Goal: Information Seeking & Learning: Learn about a topic

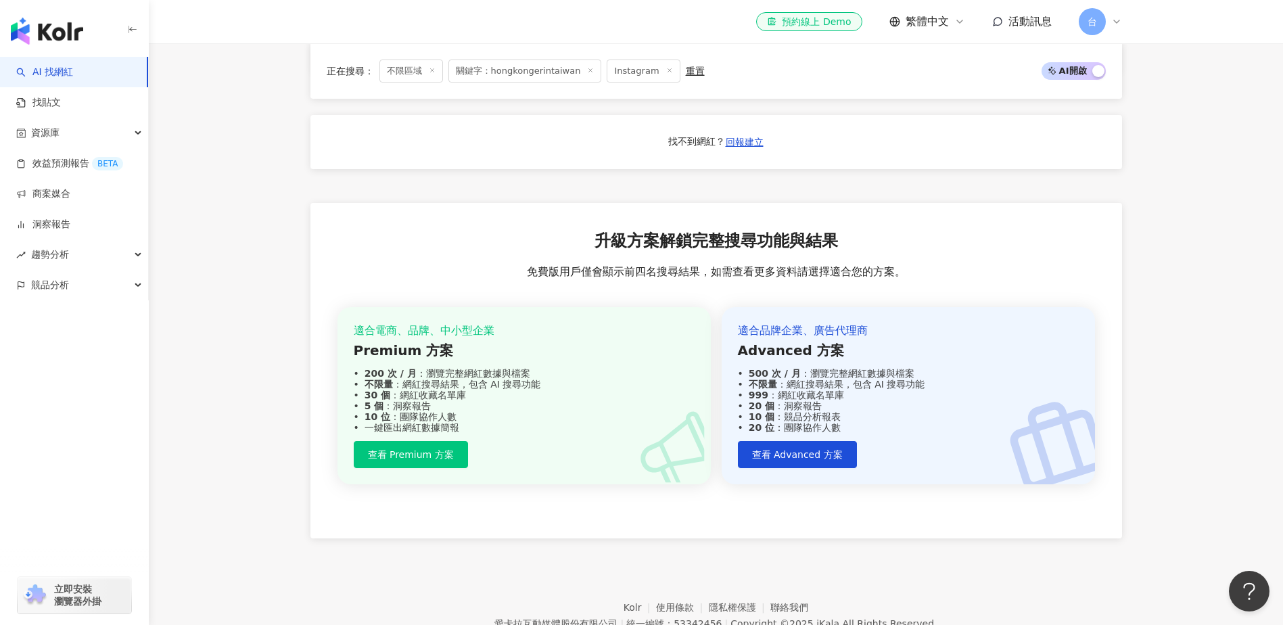
click at [690, 70] on div "重置" at bounding box center [695, 71] width 19 height 11
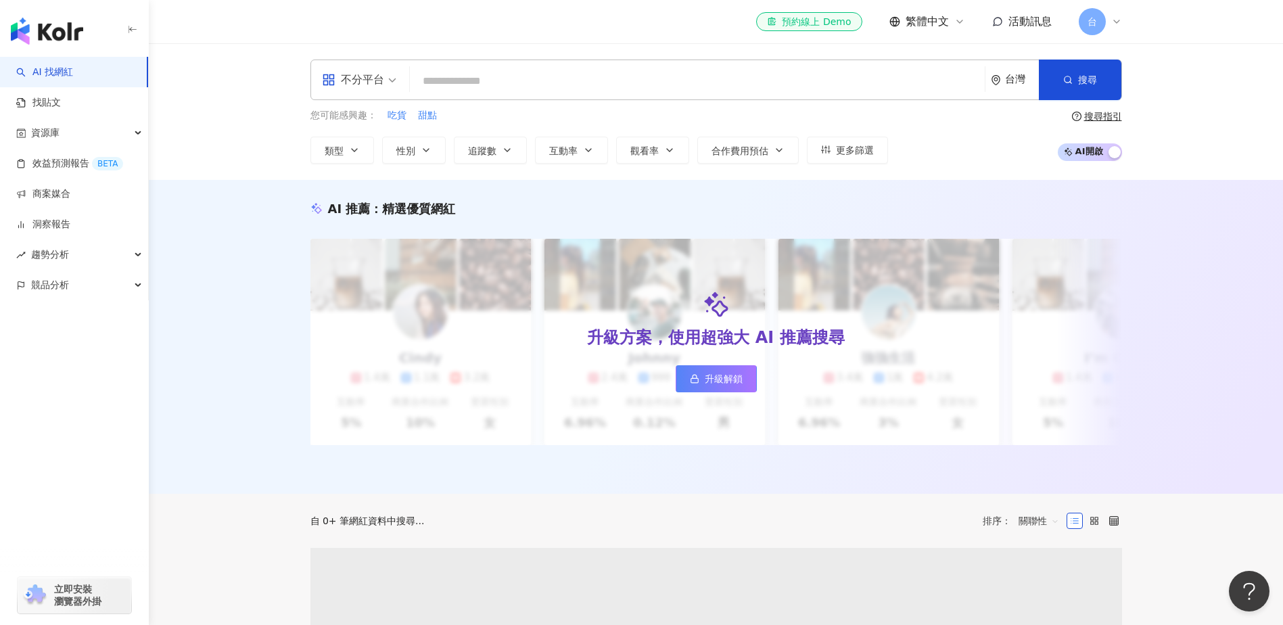
click at [512, 87] on input "search" at bounding box center [697, 81] width 564 height 26
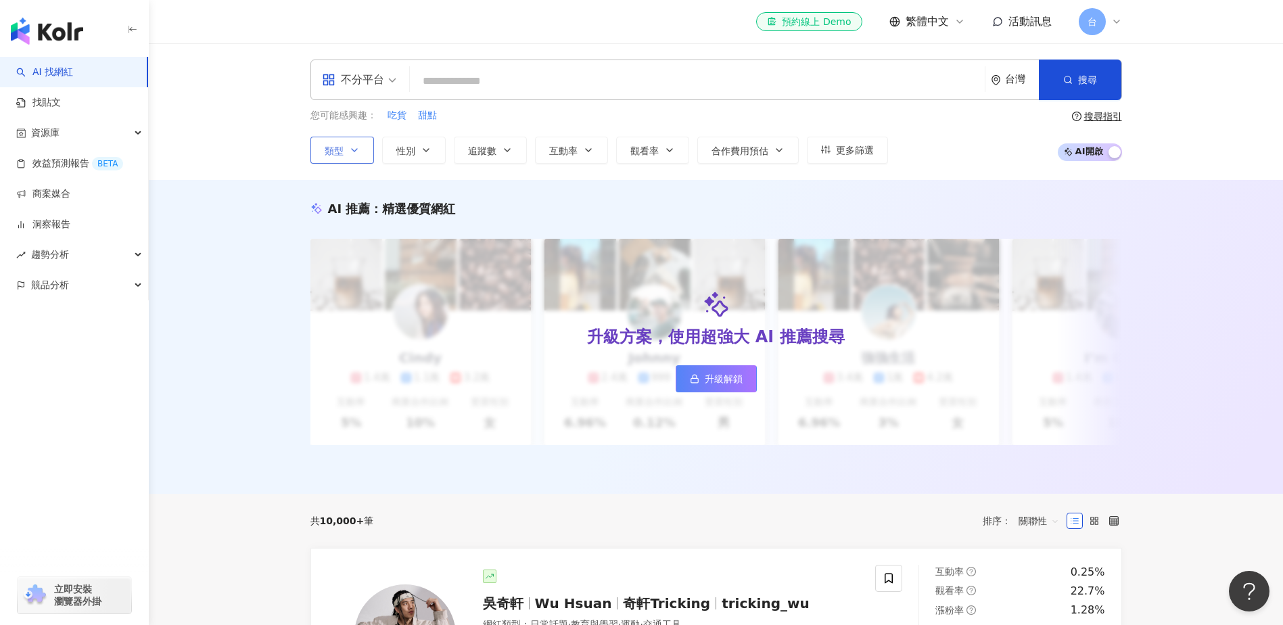
click at [334, 146] on span "類型" at bounding box center [334, 150] width 19 height 11
click at [576, 86] on input "search" at bounding box center [697, 81] width 564 height 26
click at [509, 143] on button "追蹤數" at bounding box center [490, 150] width 73 height 27
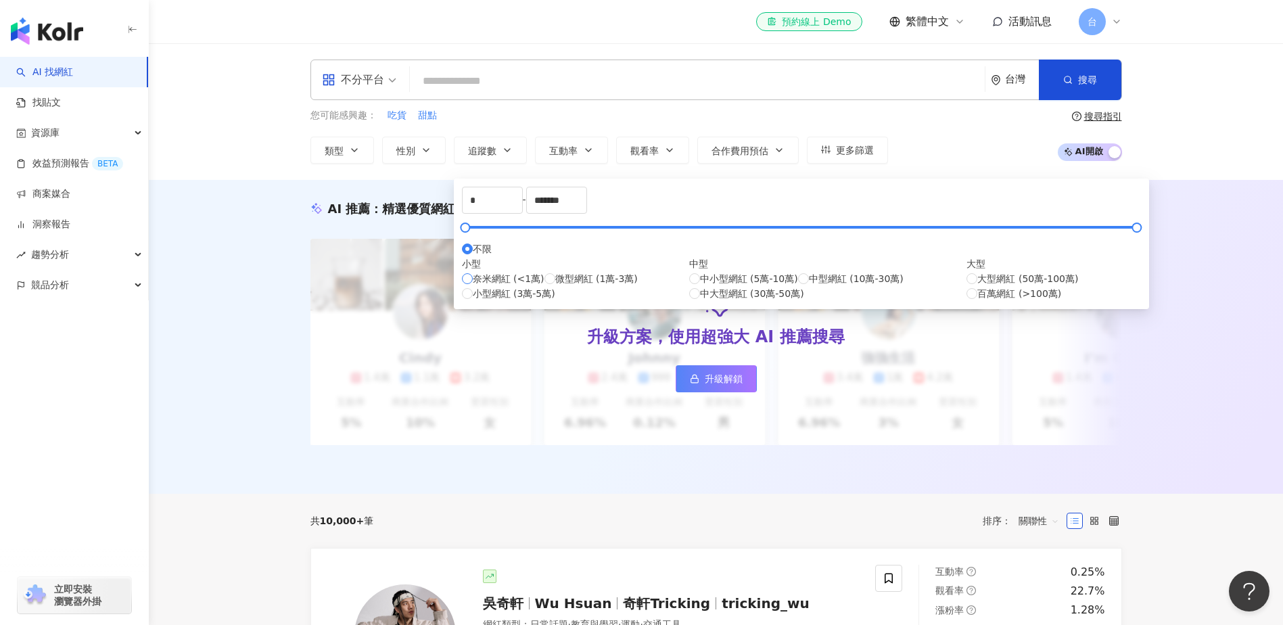
click at [511, 286] on span "奈米網紅 (<1萬)" at bounding box center [509, 278] width 72 height 15
type input "****"
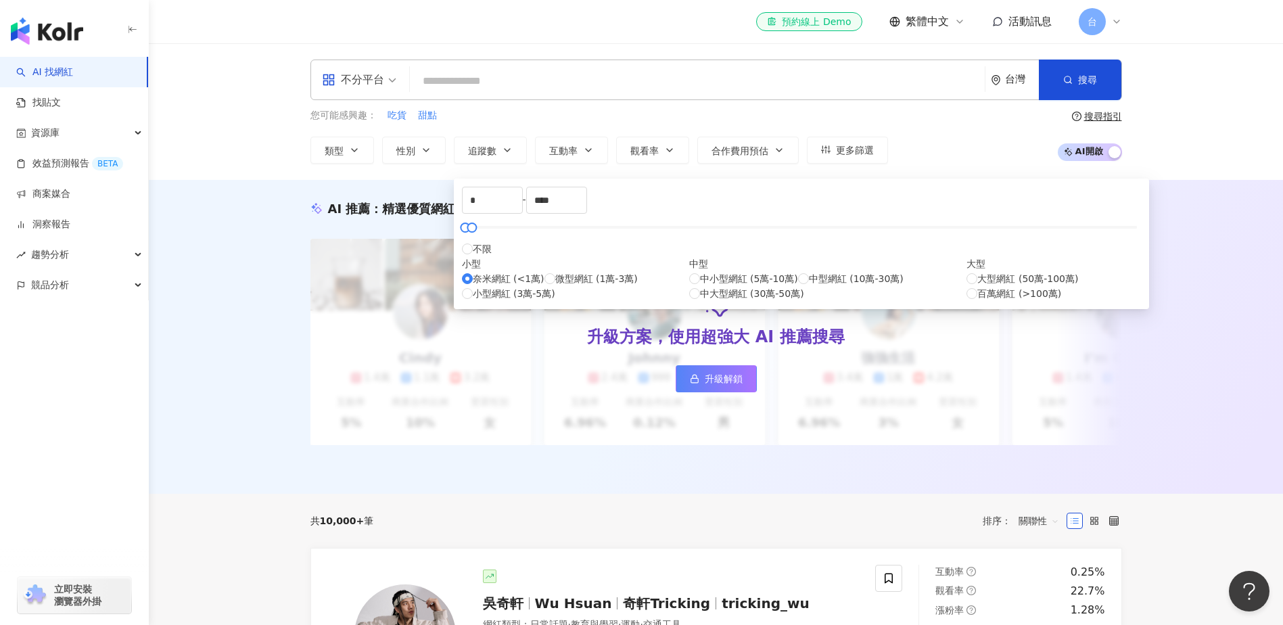
click at [526, 79] on input "search" at bounding box center [697, 81] width 564 height 26
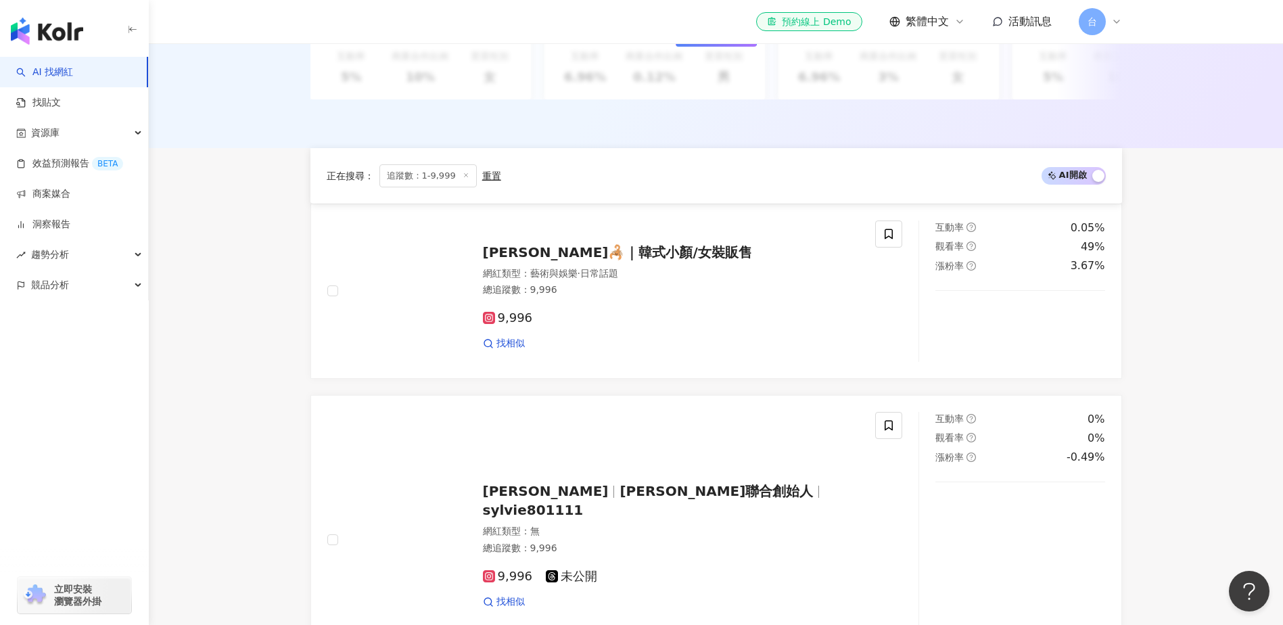
scroll to position [473, 0]
